Goal: Go to known website: Go to known website

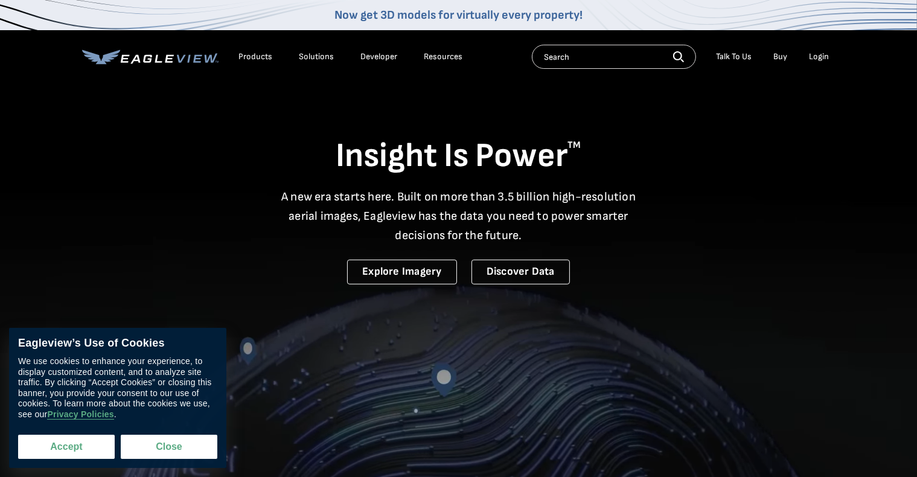
click at [92, 445] on button "Accept" at bounding box center [66, 447] width 97 height 24
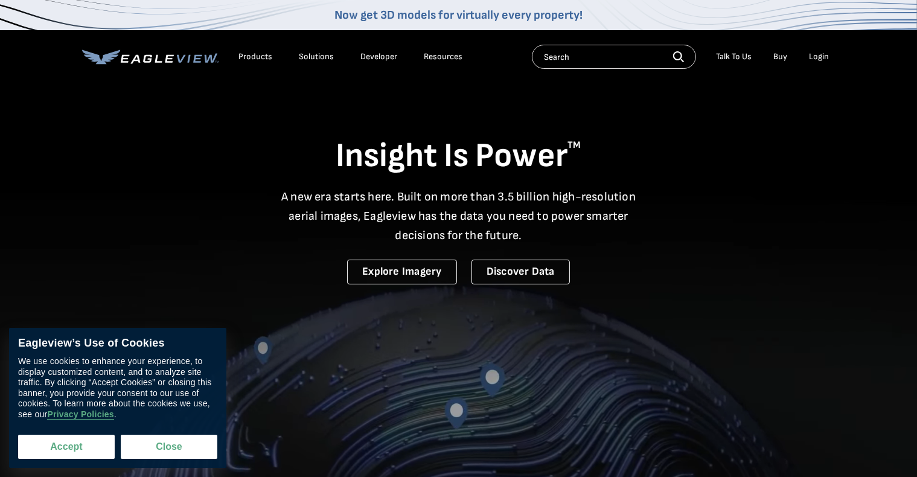
checkbox input "true"
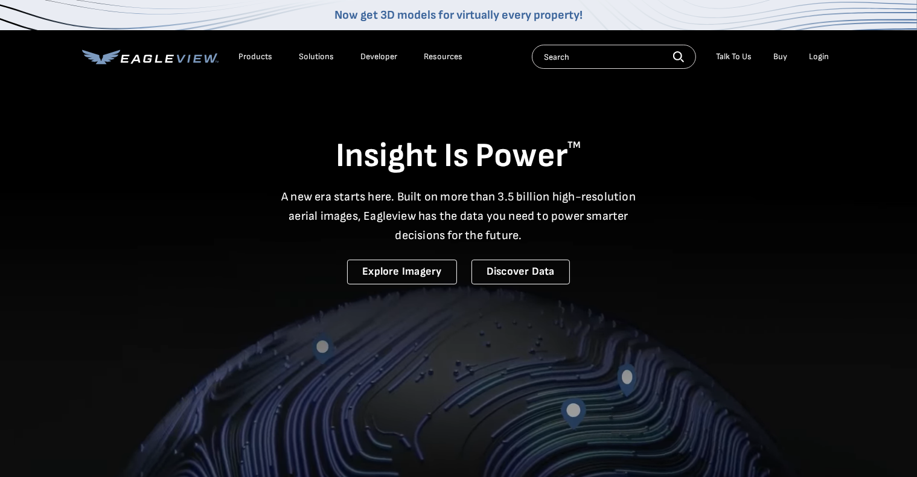
click at [480, 51] on li "Login" at bounding box center [820, 57] width 32 height 18
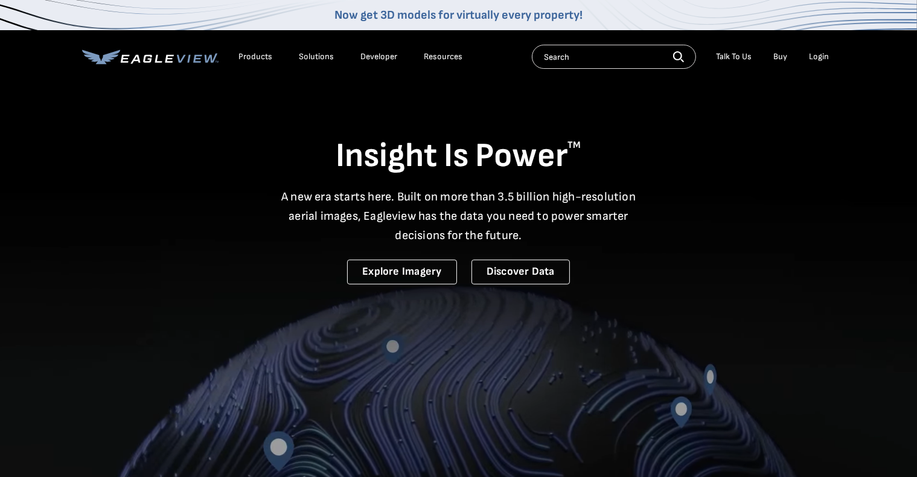
click at [480, 62] on div "Login" at bounding box center [820, 56] width 20 height 11
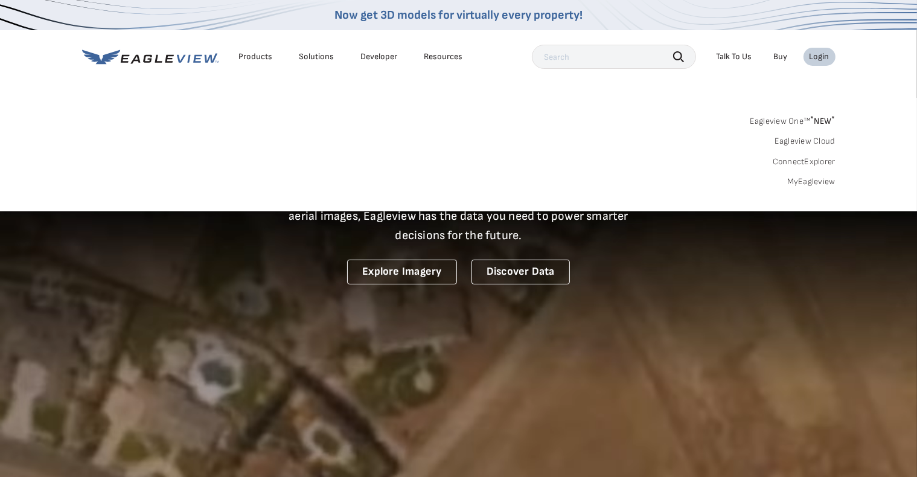
click at [480, 144] on link "Eagleview Cloud" at bounding box center [805, 141] width 61 height 11
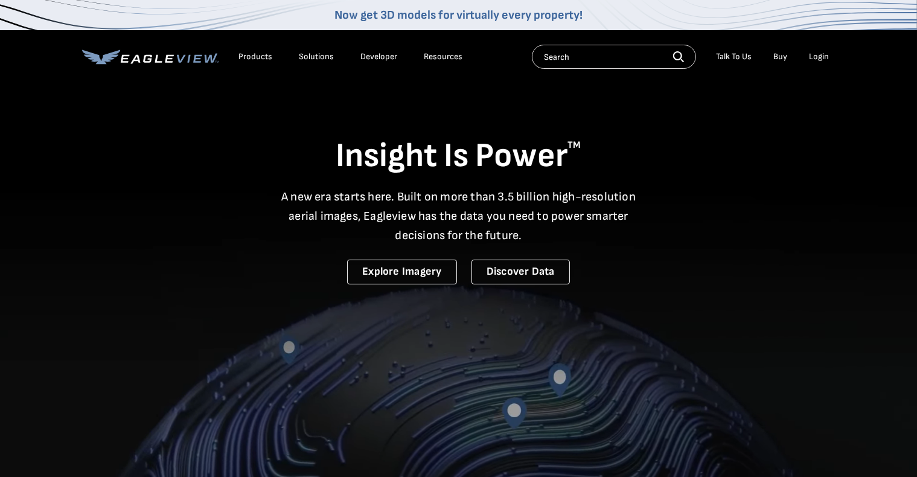
click at [829, 60] on div "Login" at bounding box center [820, 56] width 20 height 11
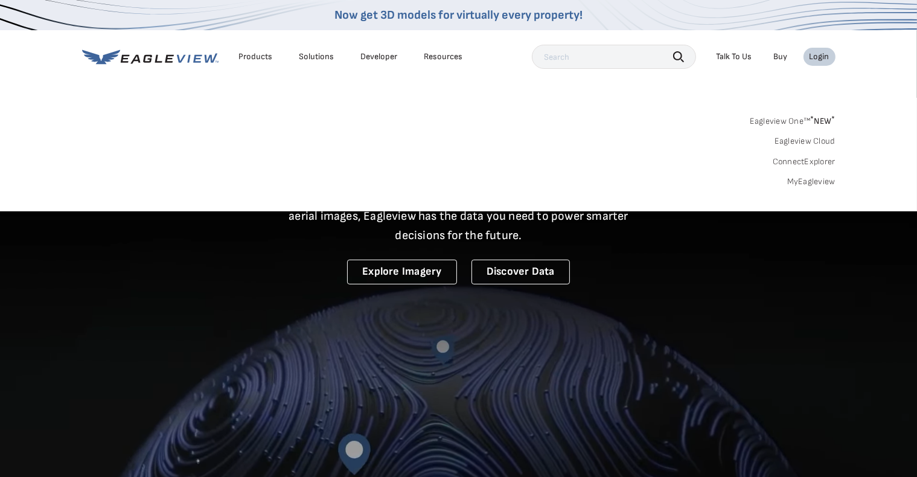
click at [813, 161] on link "ConnectExplorer" at bounding box center [804, 161] width 63 height 11
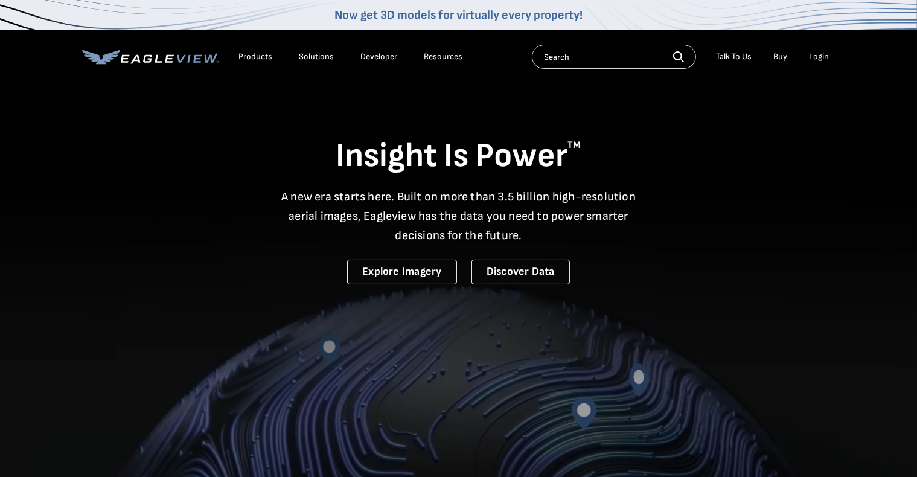
click at [826, 57] on div "Login" at bounding box center [820, 56] width 20 height 11
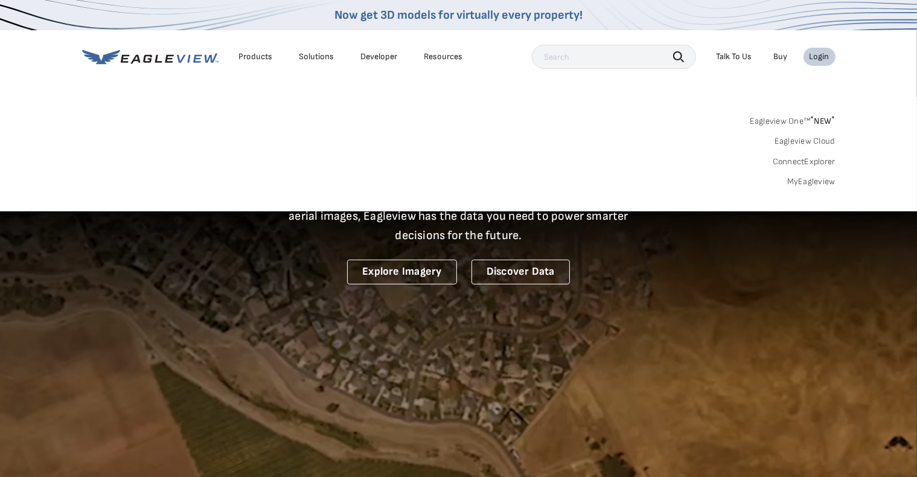
click at [814, 181] on link "MyEagleview" at bounding box center [812, 181] width 48 height 11
